Goal: Find specific fact

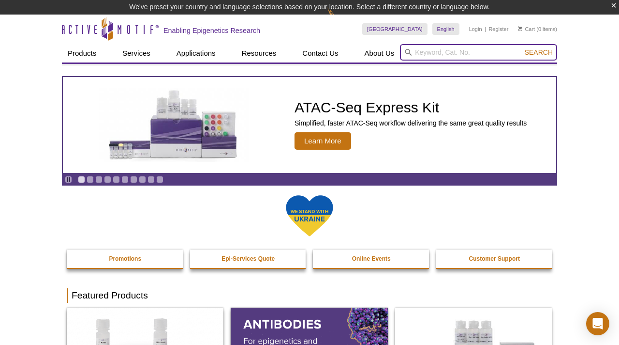
click at [422, 56] on input "search" at bounding box center [478, 52] width 157 height 16
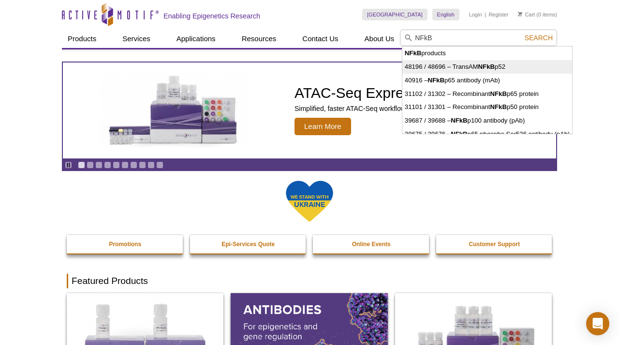
click at [421, 65] on li "48196 / 48696 – TransAM NFkB p52" at bounding box center [488, 67] width 170 height 14
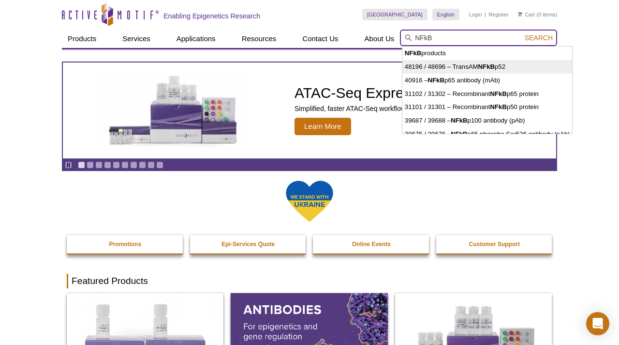
type input "48196 / 48696 – TransAM NFkB p52"
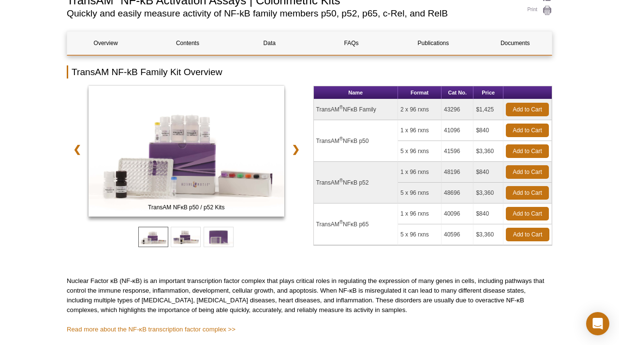
scroll to position [87, 0]
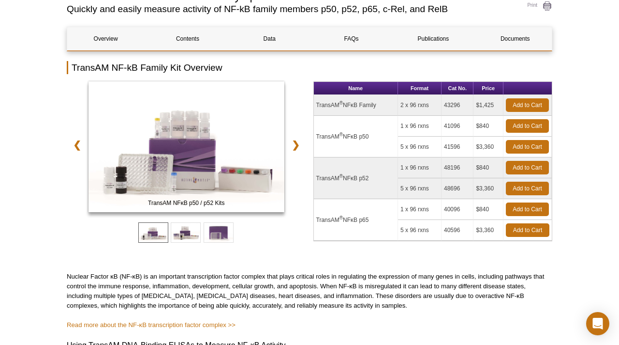
drag, startPoint x: 317, startPoint y: 105, endPoint x: 388, endPoint y: 107, distance: 70.7
click at [388, 107] on td "TransAM ® NFκB Family" at bounding box center [356, 105] width 85 height 21
copy td "TransAM ® NFκB Family"
